Goal: Check status: Check status

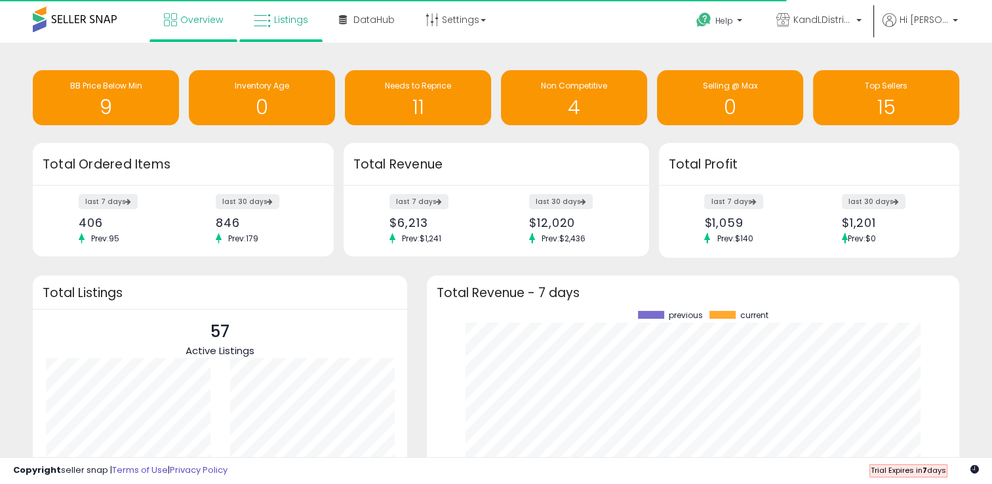
scroll to position [182, 506]
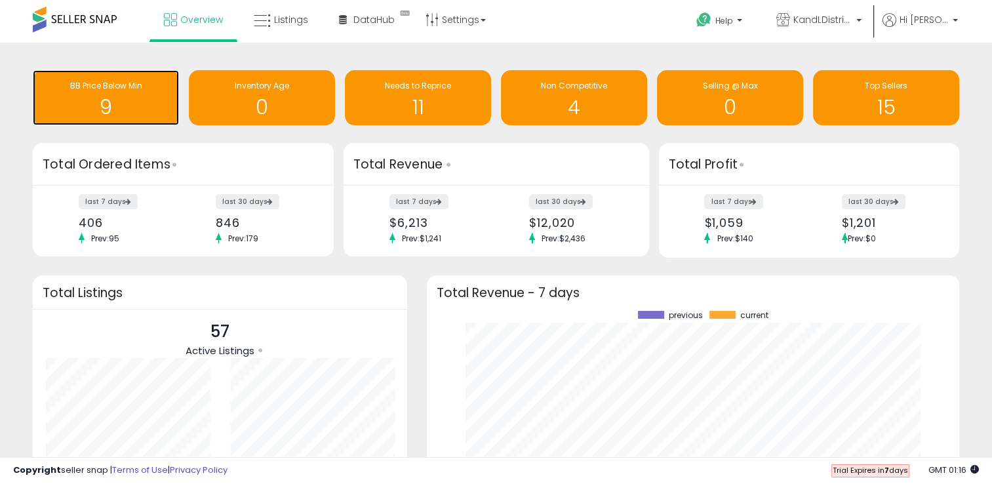
click at [134, 101] on h1 "9" at bounding box center [105, 107] width 133 height 22
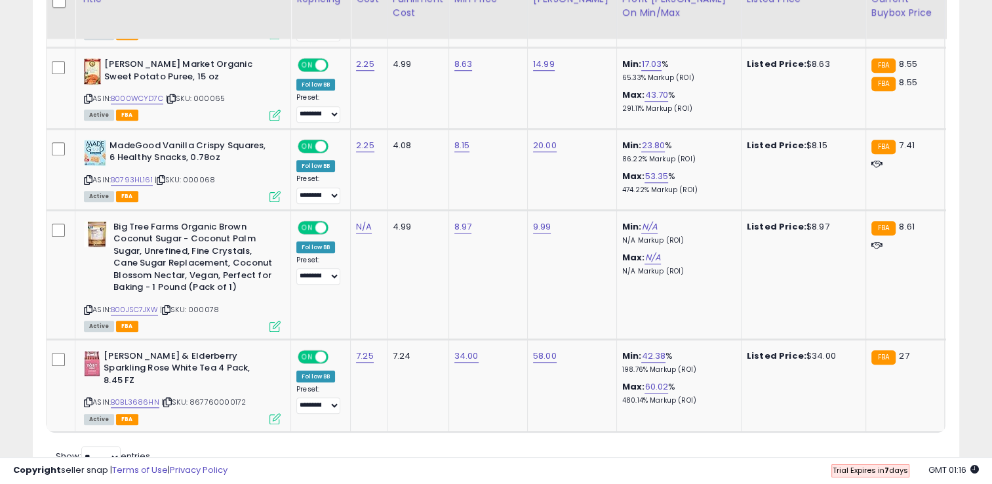
scroll to position [1083, 0]
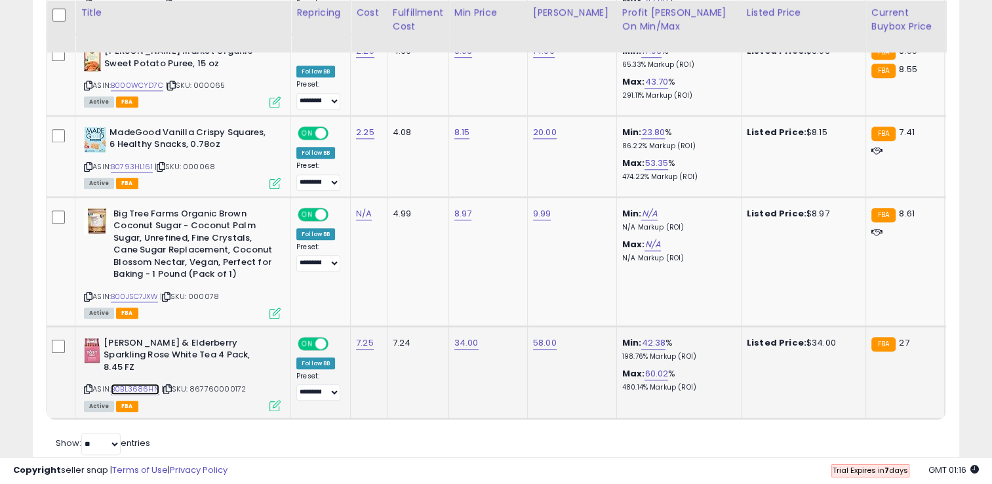
click at [136, 384] on link "B0BL3686HN" at bounding box center [135, 389] width 49 height 11
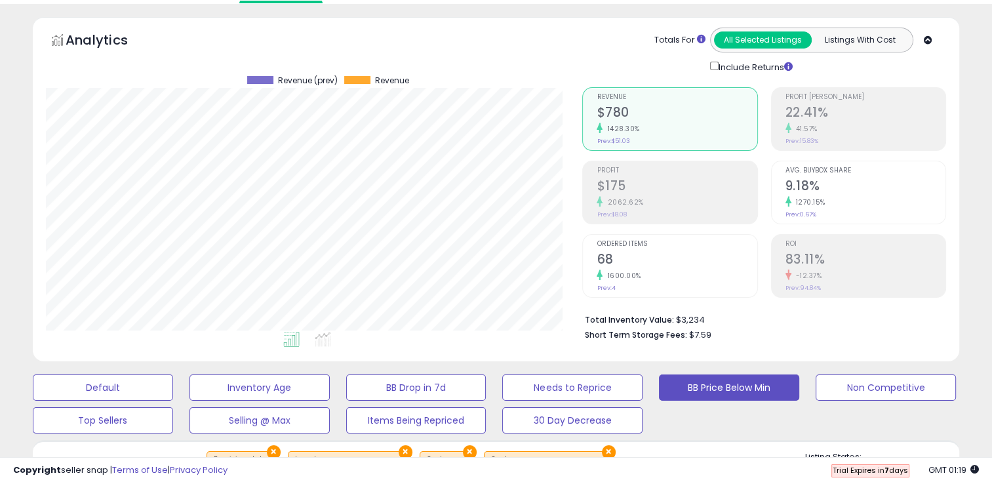
scroll to position [0, 0]
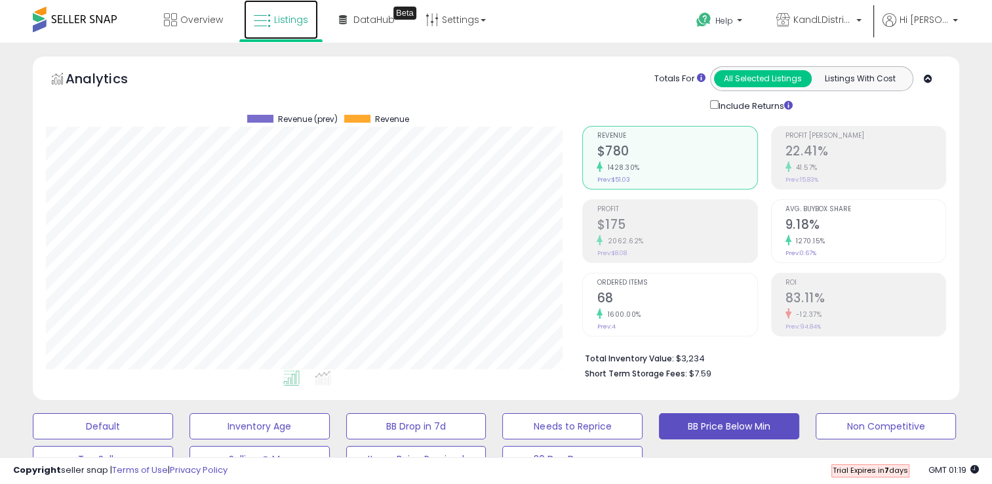
click at [264, 32] on link "Listings" at bounding box center [281, 19] width 74 height 39
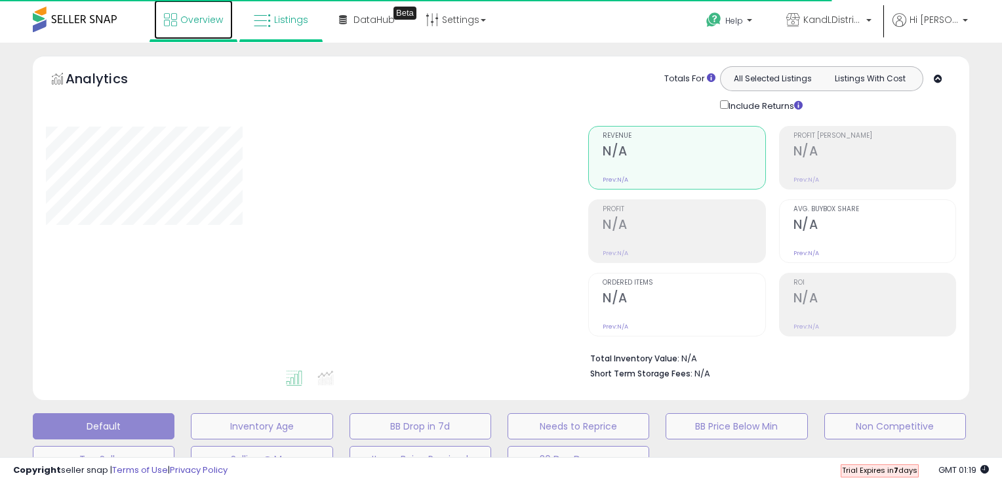
click at [169, 6] on link "Overview" at bounding box center [193, 19] width 79 height 39
click at [178, 26] on link "Overview" at bounding box center [193, 19] width 79 height 39
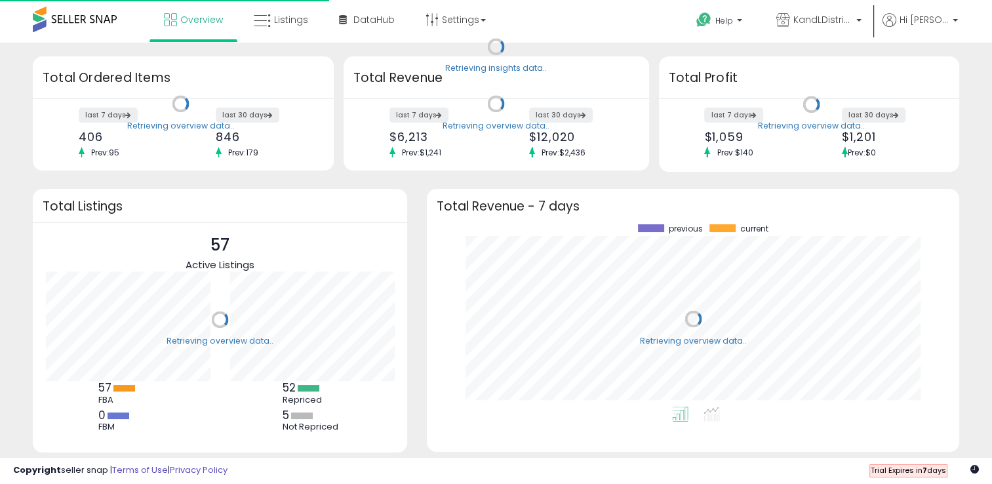
scroll to position [182, 506]
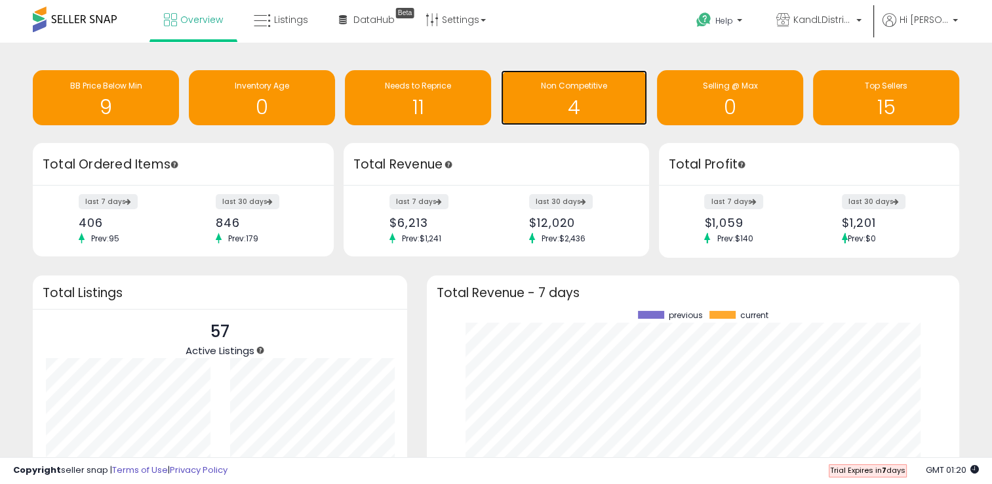
click at [530, 101] on h1 "4" at bounding box center [574, 107] width 133 height 22
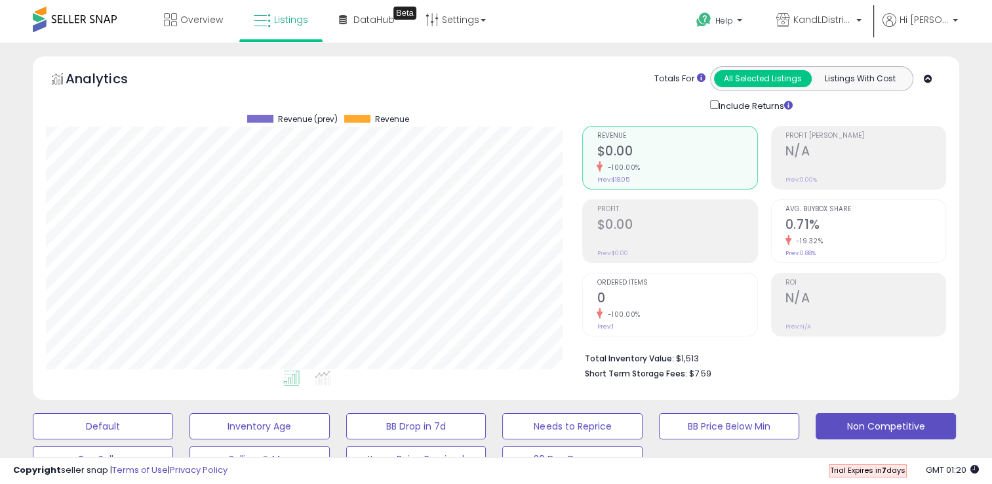
click at [81, 14] on span at bounding box center [75, 20] width 84 height 26
